Goal: Task Accomplishment & Management: Manage account settings

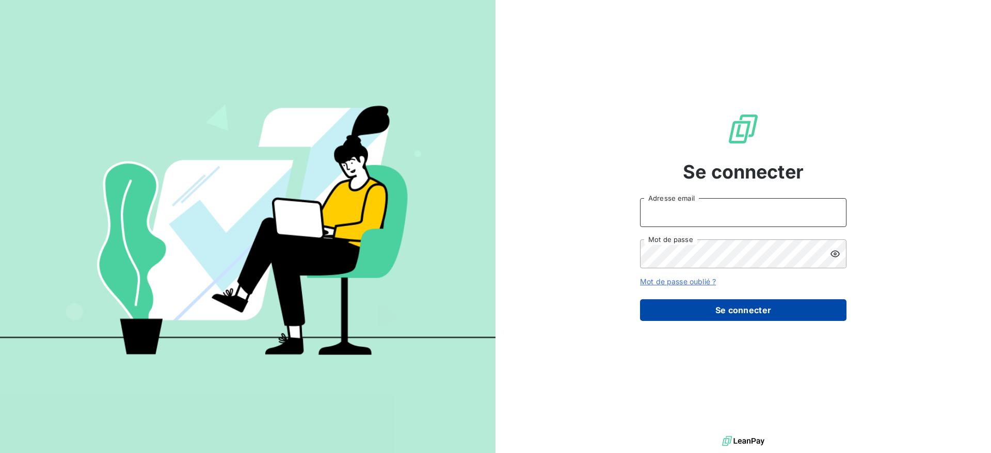
type input "[EMAIL_ADDRESS][DOMAIN_NAME]"
click at [768, 304] on button "Se connecter" at bounding box center [743, 310] width 206 height 22
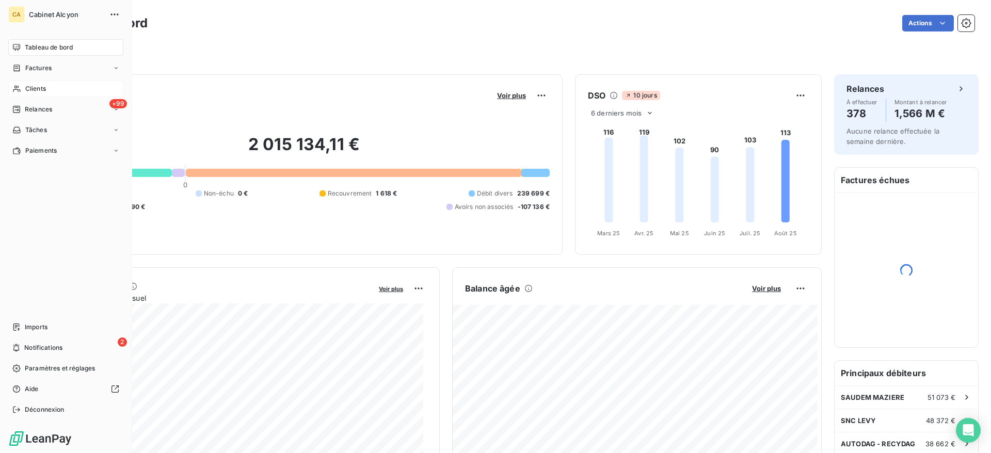
click at [39, 84] on div "Clients" at bounding box center [65, 88] width 115 height 17
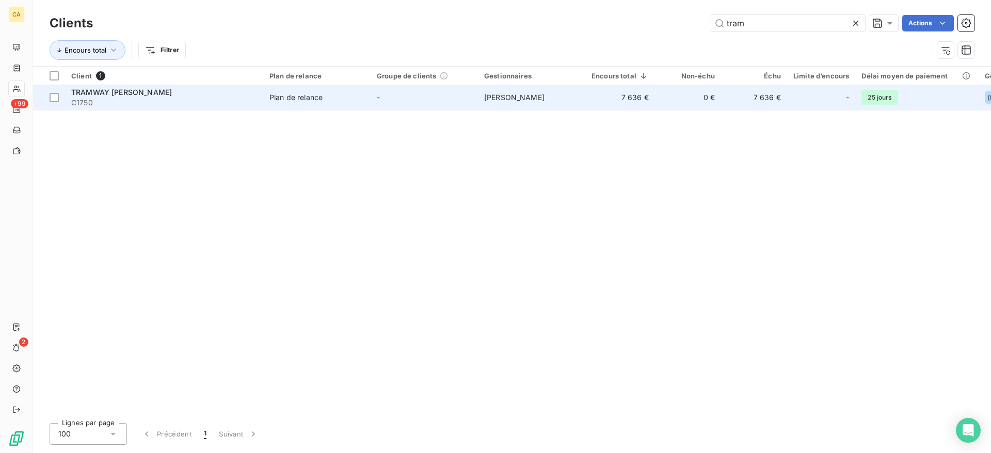
type input "tram"
click at [655, 93] on td "0 €" at bounding box center [688, 97] width 66 height 25
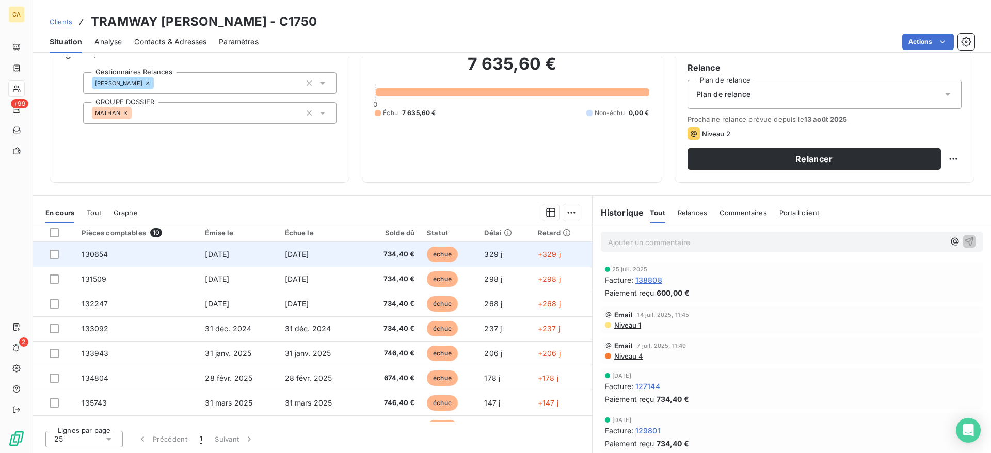
scroll to position [68, 0]
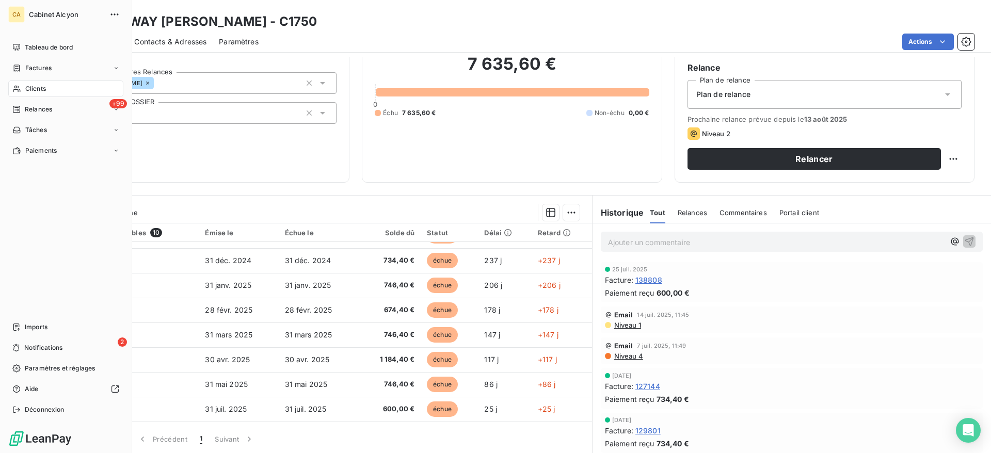
click at [35, 84] on span "Clients" at bounding box center [35, 88] width 21 height 9
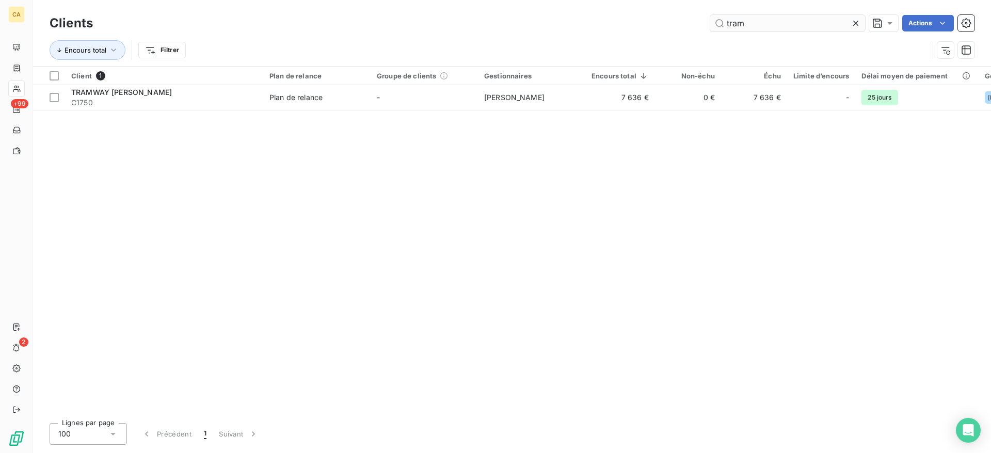
click at [756, 21] on input "tram" at bounding box center [787, 23] width 155 height 17
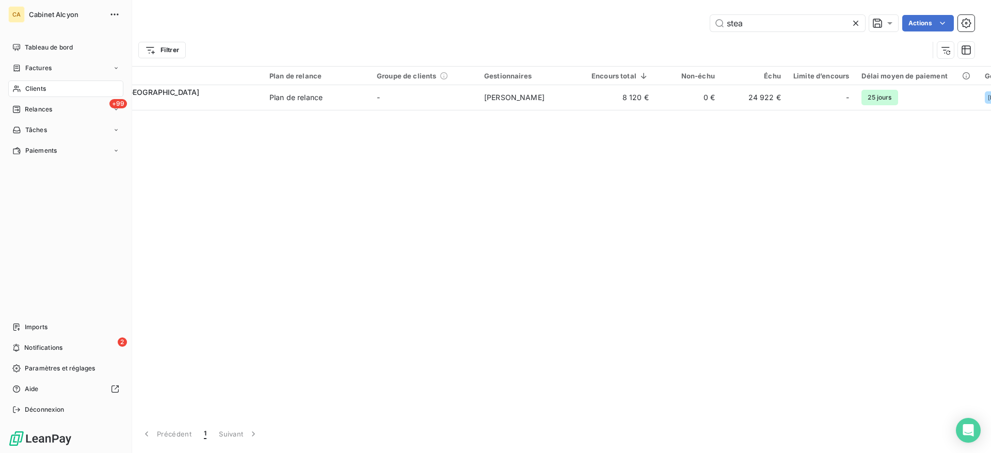
click at [27, 86] on span "Clients" at bounding box center [35, 88] width 21 height 9
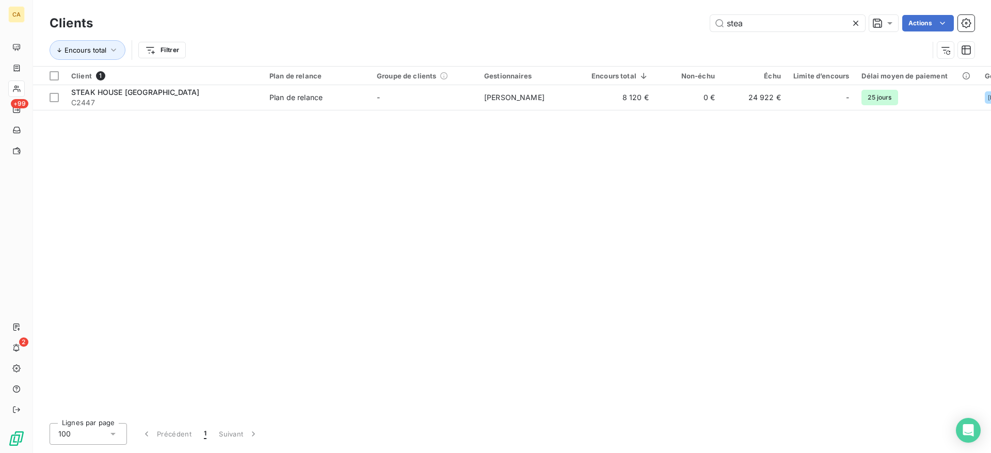
click at [822, 31] on div "Clients stea Actions" at bounding box center [512, 23] width 924 height 22
click at [818, 26] on input "stea" at bounding box center [787, 23] width 155 height 17
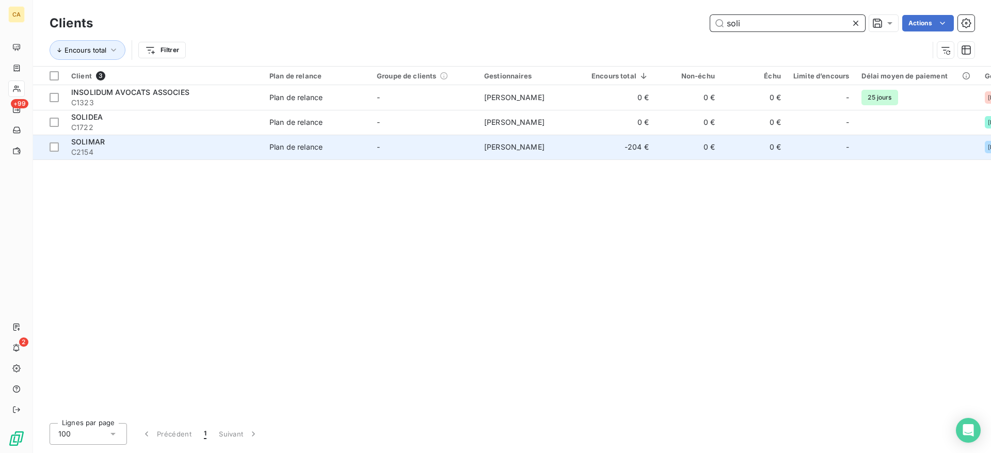
type input "soli"
click at [579, 151] on td "Marie-José Muraille" at bounding box center [531, 147] width 107 height 25
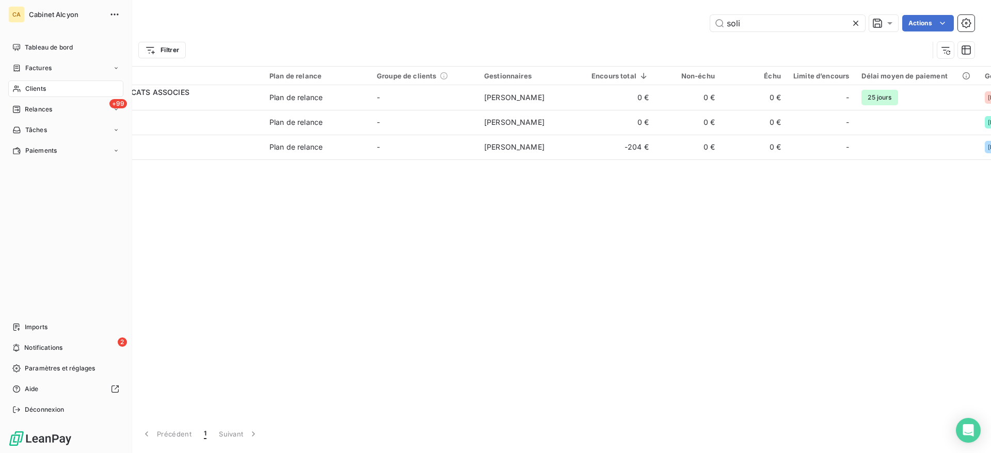
click at [22, 92] on div "Clients" at bounding box center [65, 88] width 115 height 17
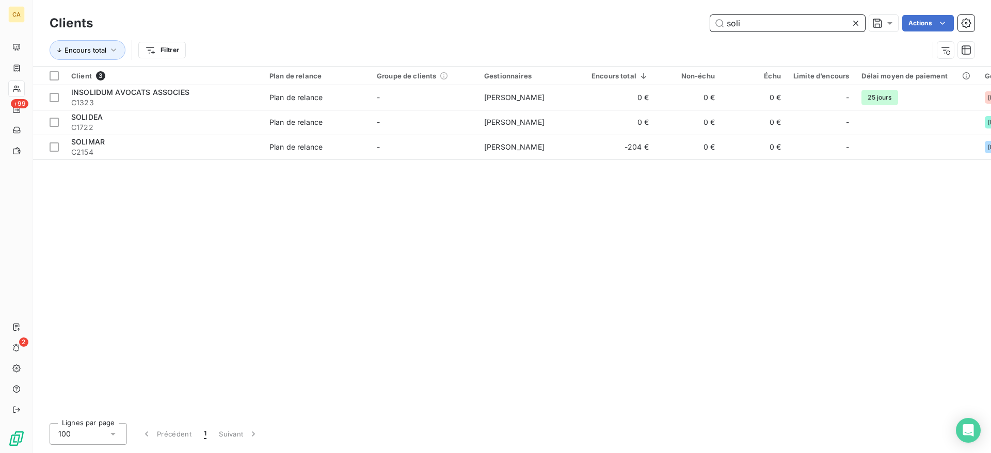
click at [795, 24] on input "soli" at bounding box center [787, 23] width 155 height 17
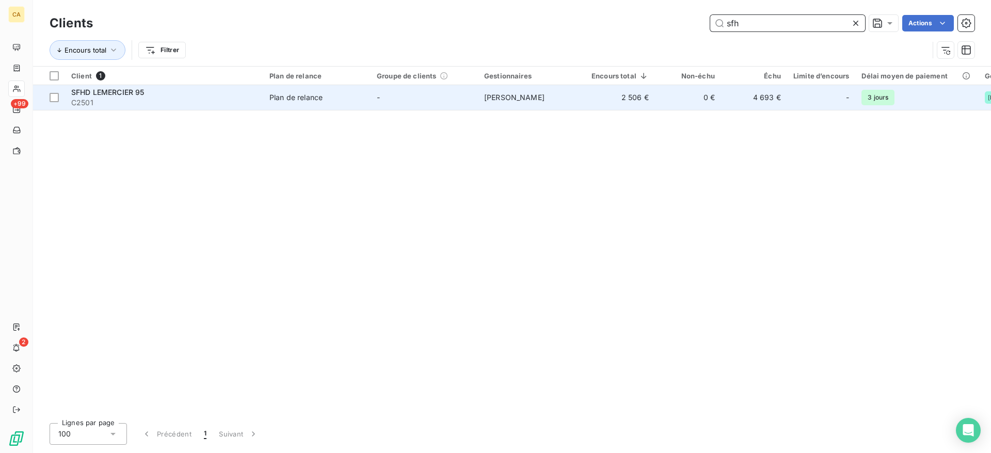
type input "sfh"
click at [382, 98] on td "-" at bounding box center [423, 97] width 107 height 25
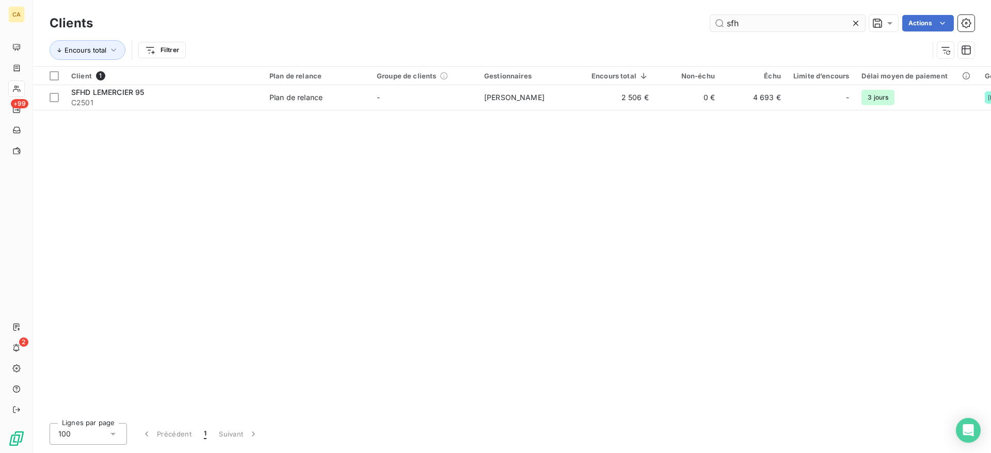
click at [734, 29] on input "sfh" at bounding box center [787, 23] width 155 height 17
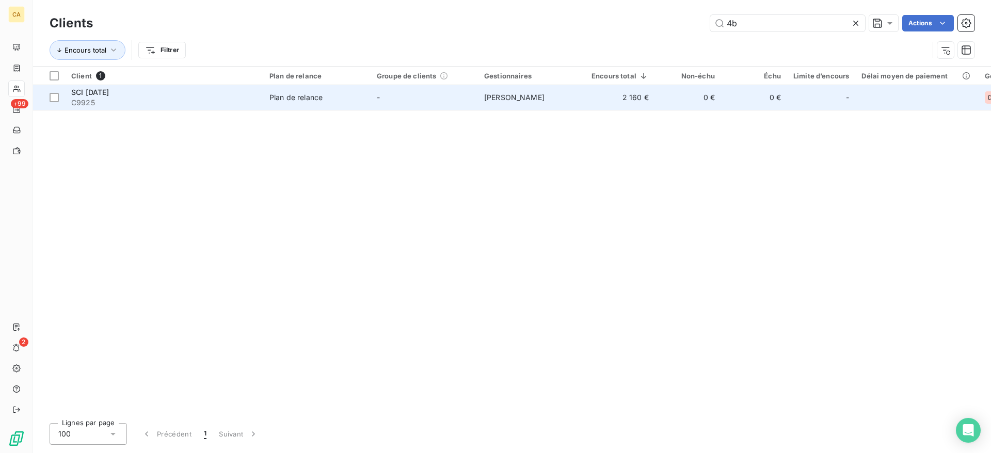
type input "4b"
click at [252, 101] on span "C9925" at bounding box center [164, 103] width 186 height 10
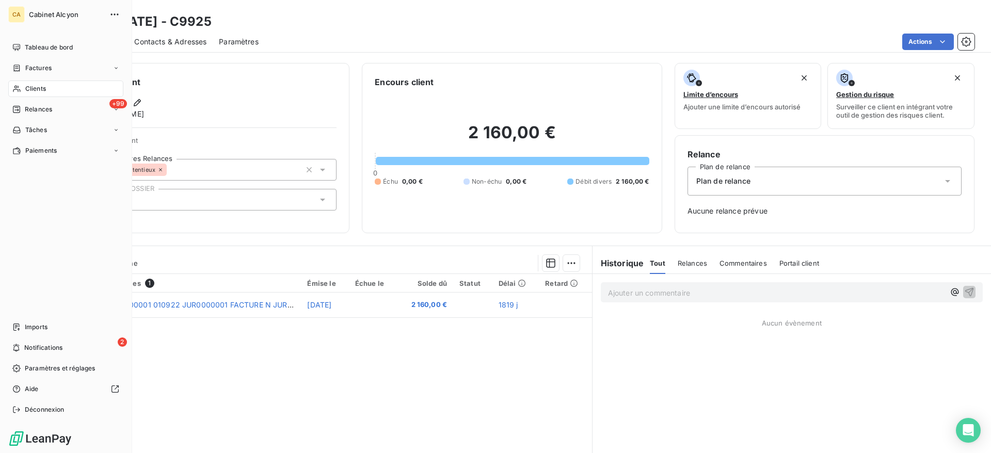
click at [18, 86] on icon at bounding box center [16, 89] width 9 height 8
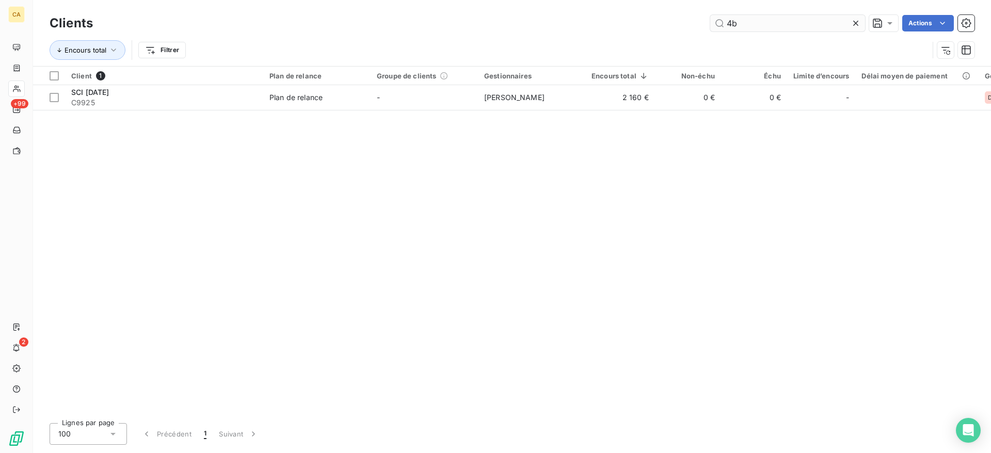
click at [771, 20] on input "4b" at bounding box center [787, 23] width 155 height 17
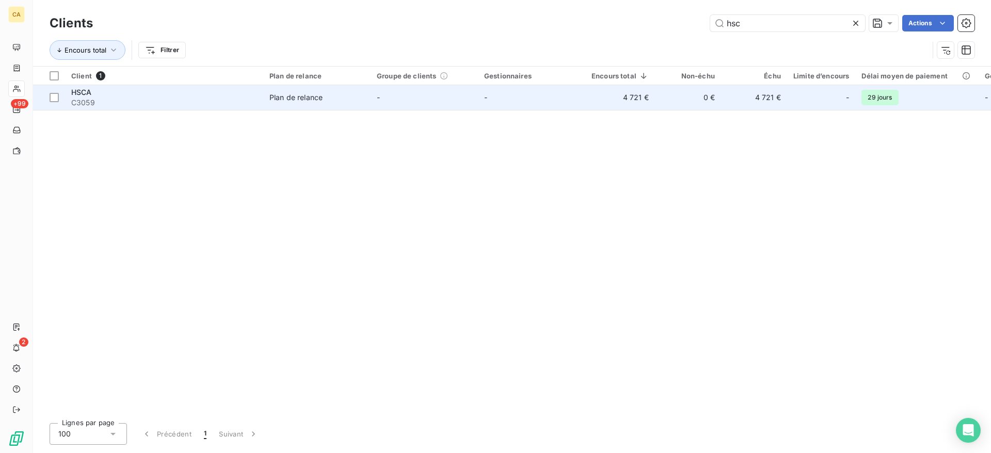
type input "hsc"
click at [639, 94] on td "4 721 €" at bounding box center [620, 97] width 70 height 25
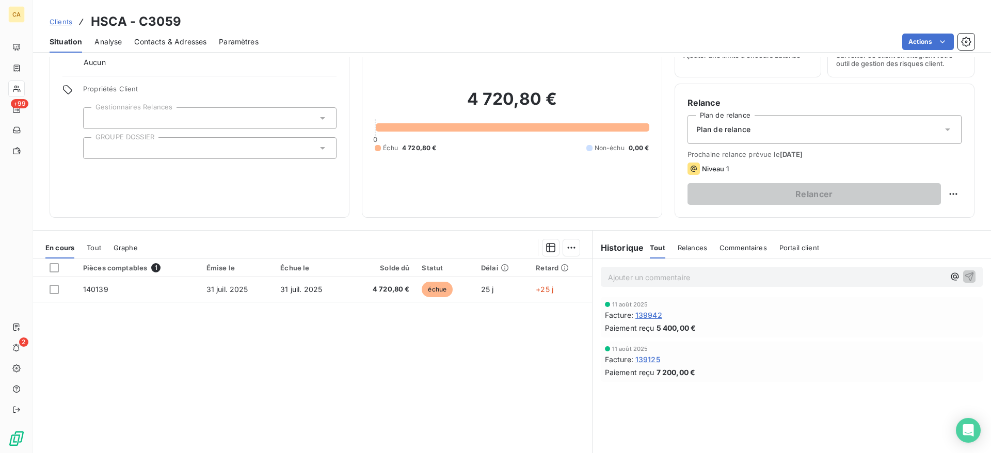
scroll to position [87, 0]
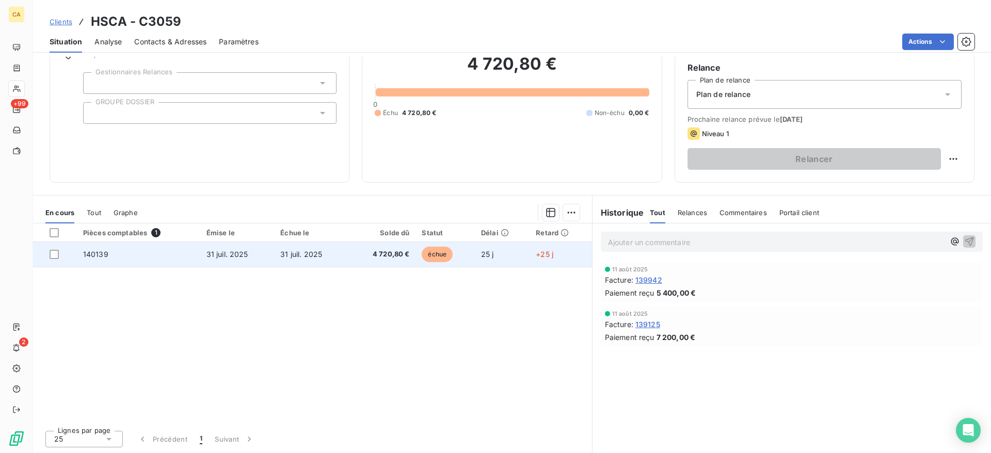
click at [322, 262] on td "31 juil. 2025" at bounding box center [311, 254] width 74 height 25
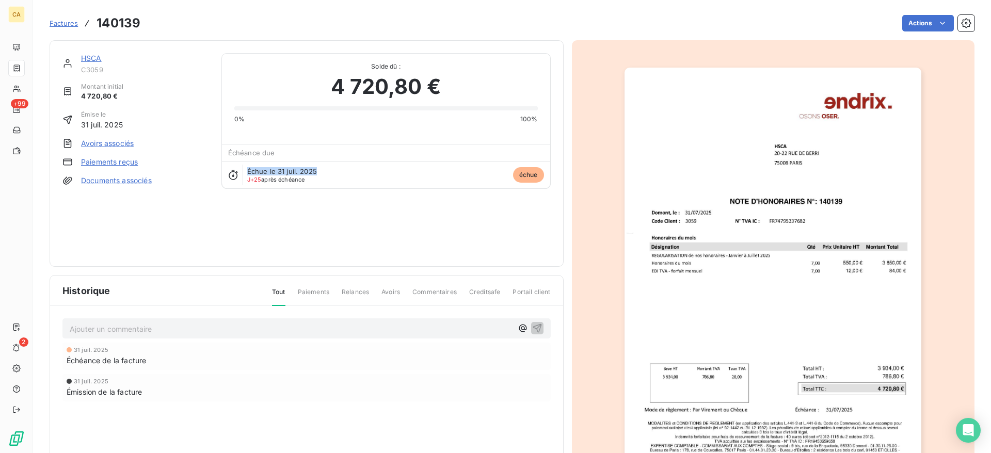
drag, startPoint x: 324, startPoint y: 182, endPoint x: 244, endPoint y: 166, distance: 82.0
click at [244, 166] on div "Échue le 31 juil. 2025 J+25 après échéance échue" at bounding box center [386, 174] width 328 height 27
click at [337, 176] on div "Échue le 31 juil. 2025 J+25 après échéance échue" at bounding box center [386, 174] width 328 height 27
